Goal: Task Accomplishment & Management: Use online tool/utility

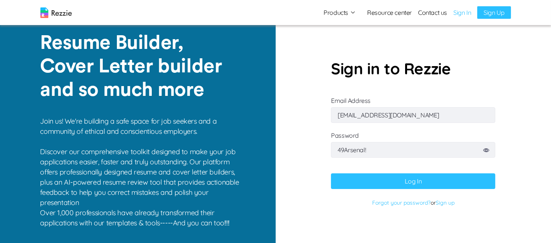
click at [487, 152] on icon at bounding box center [486, 151] width 6 height 4
click at [487, 152] on input "49Arsenal!" at bounding box center [413, 150] width 164 height 16
click at [426, 182] on button "Log In" at bounding box center [413, 181] width 164 height 16
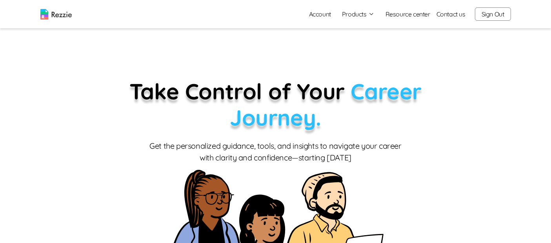
click at [359, 14] on button "Products" at bounding box center [358, 13] width 33 height 9
click at [373, 44] on link "AI Resume Review" at bounding box center [367, 45] width 96 height 16
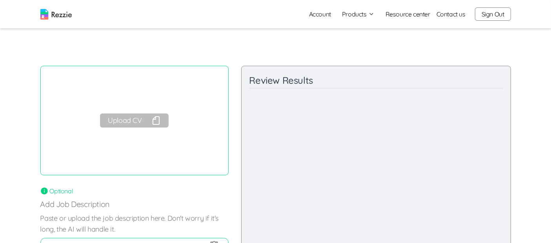
click at [369, 16] on button "Products" at bounding box center [358, 13] width 33 height 9
click at [327, 14] on link "Account" at bounding box center [319, 14] width 34 height 16
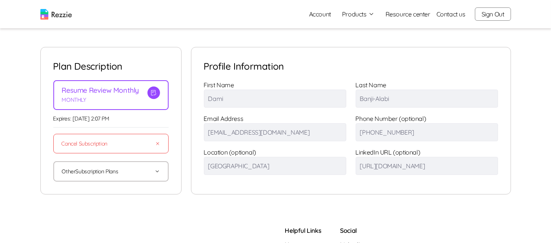
click at [359, 16] on button "Products" at bounding box center [358, 13] width 33 height 9
click at [355, 51] on link "AI Resume Review" at bounding box center [367, 45] width 96 height 16
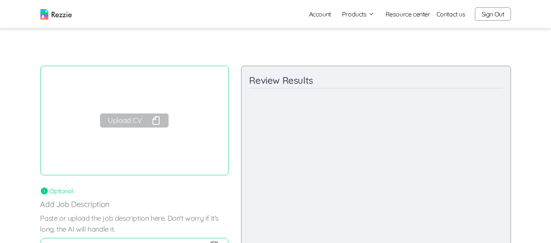
click at [114, 126] on button "Upload CV" at bounding box center [134, 121] width 68 height 14
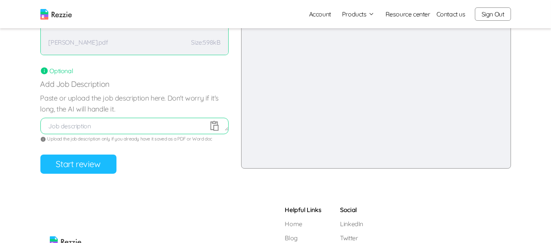
scroll to position [122, 0]
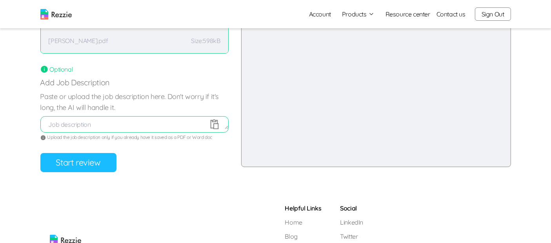
click at [79, 171] on button "Start review" at bounding box center [78, 162] width 76 height 19
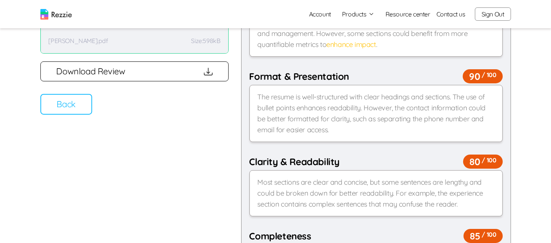
click at [62, 109] on button "Back" at bounding box center [66, 104] width 52 height 21
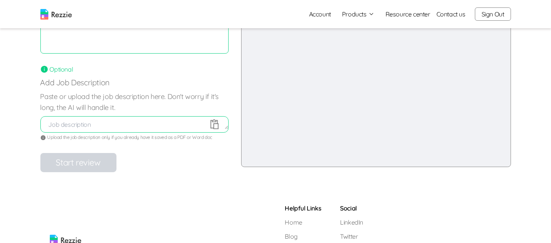
click at [488, 19] on button "Sign Out" at bounding box center [493, 13] width 36 height 13
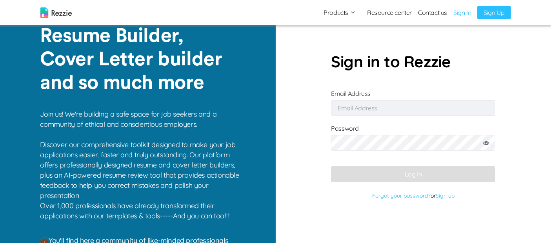
type input "[EMAIL_ADDRESS][DOMAIN_NAME]"
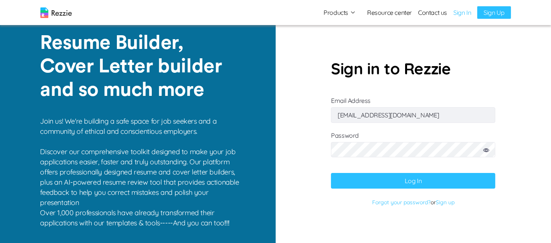
click at [437, 114] on input "[EMAIL_ADDRESS][DOMAIN_NAME]" at bounding box center [413, 115] width 164 height 16
click at [487, 150] on icon at bounding box center [486, 151] width 6 height 4
click at [511, 95] on section "Sign in to Rezzie Email Address [EMAIL_ADDRESS][DOMAIN_NAME] Password Log In Fo…" at bounding box center [412, 121] width 275 height 243
